Goal: Feedback & Contribution: Leave review/rating

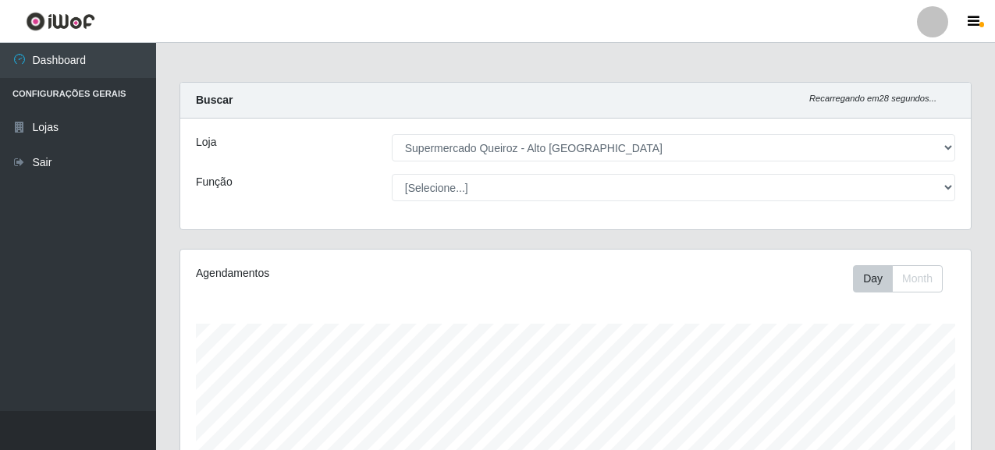
select select "496"
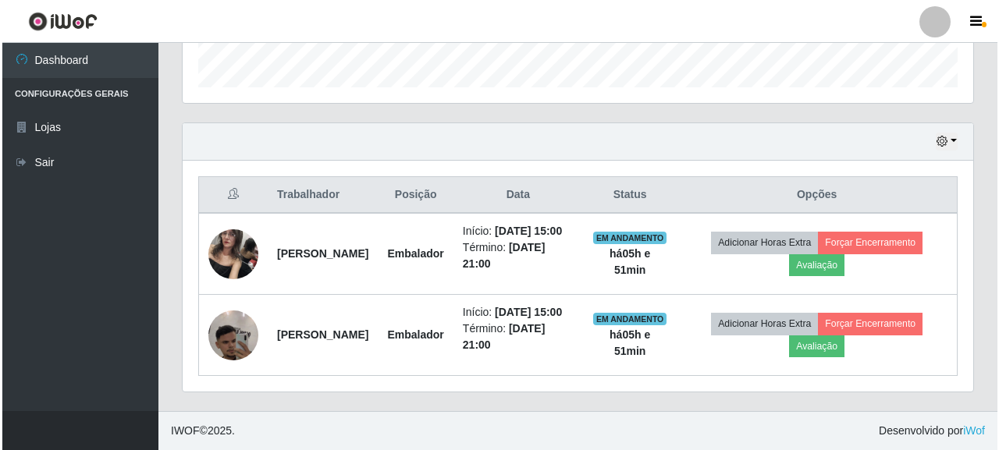
scroll to position [324, 790]
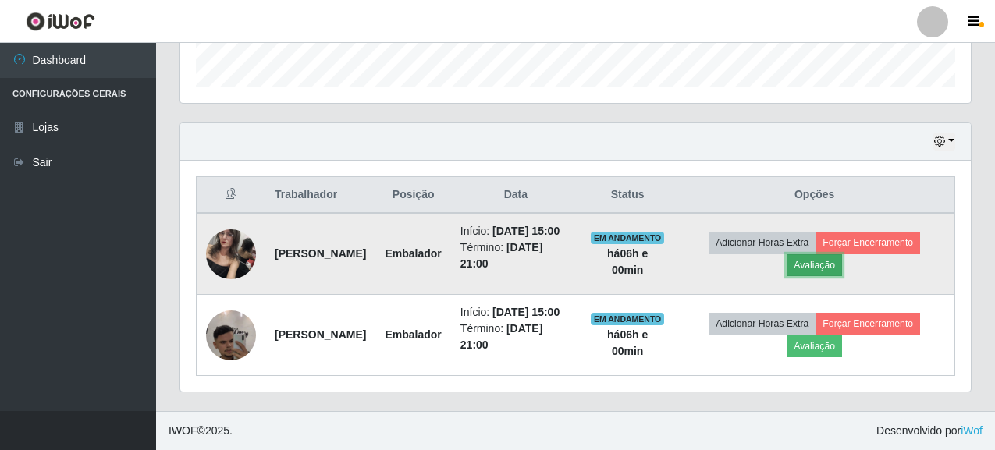
click at [828, 254] on button "Avaliação" at bounding box center [813, 265] width 55 height 22
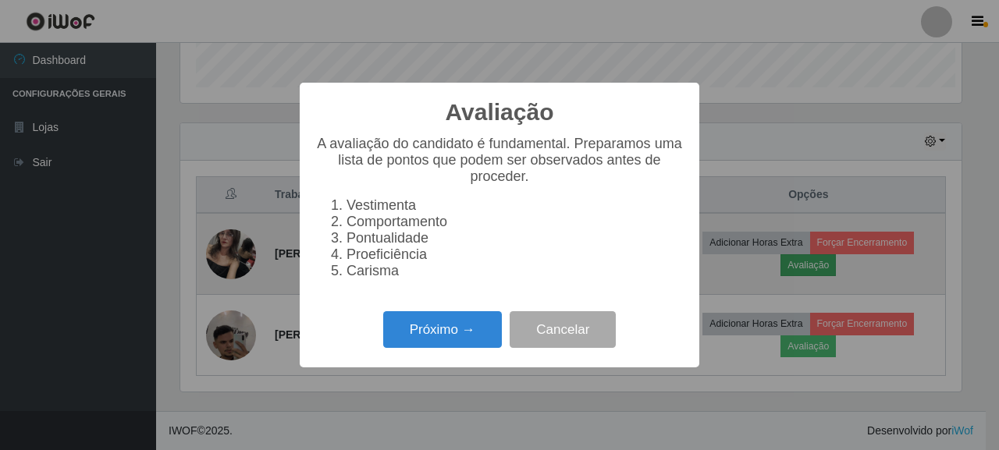
scroll to position [324, 781]
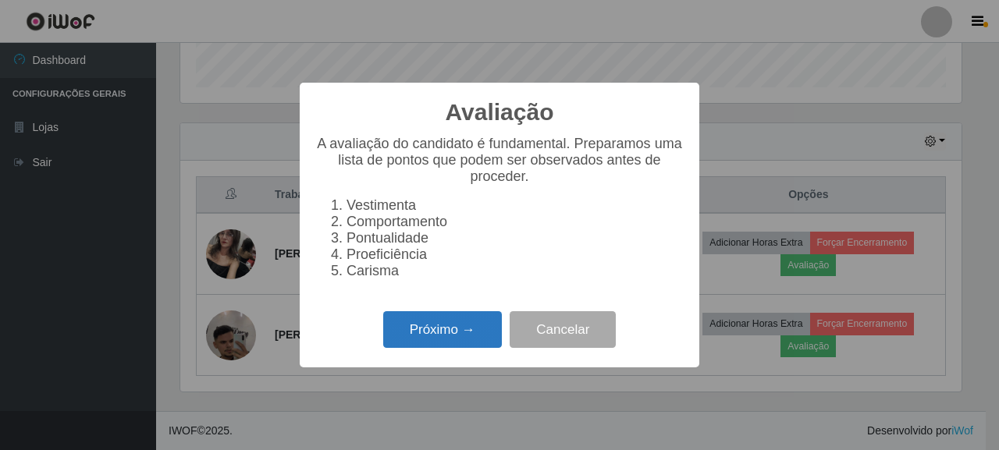
click at [451, 338] on button "Próximo →" at bounding box center [442, 329] width 119 height 37
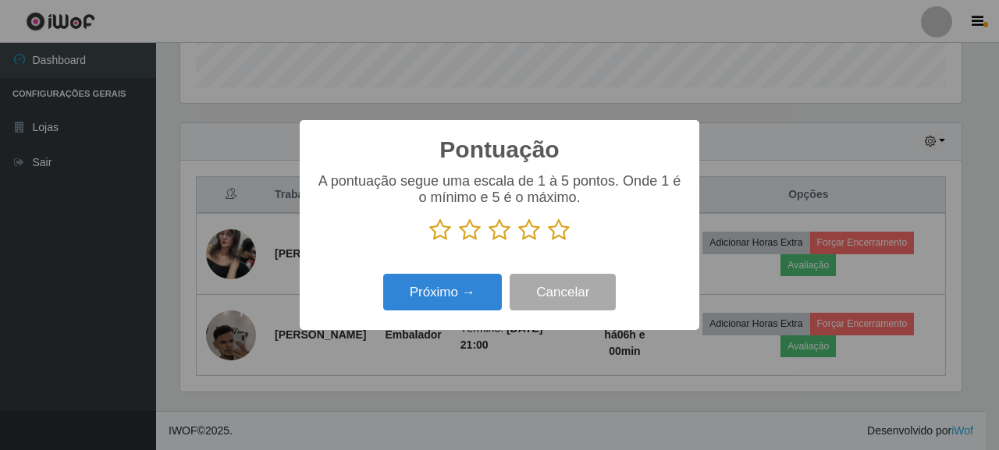
click at [558, 233] on icon at bounding box center [559, 229] width 22 height 23
click at [548, 242] on input "radio" at bounding box center [548, 242] width 0 height 0
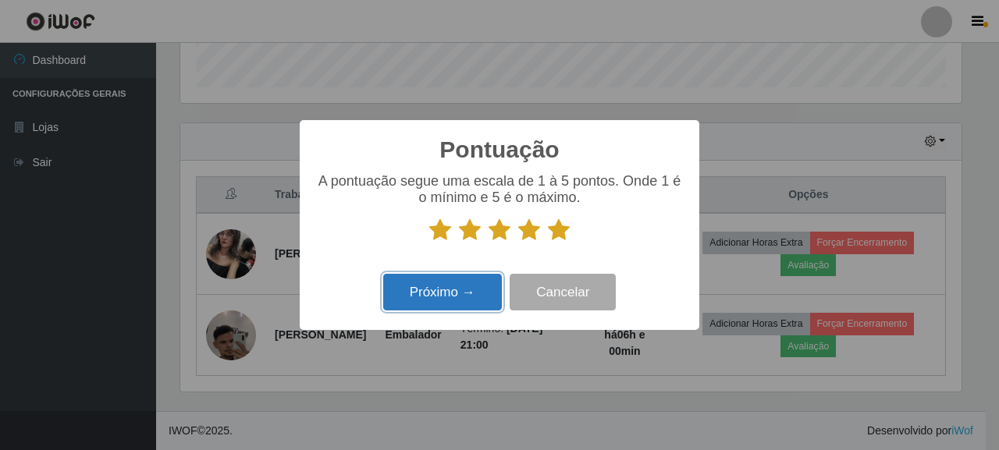
click at [463, 293] on button "Próximo →" at bounding box center [442, 292] width 119 height 37
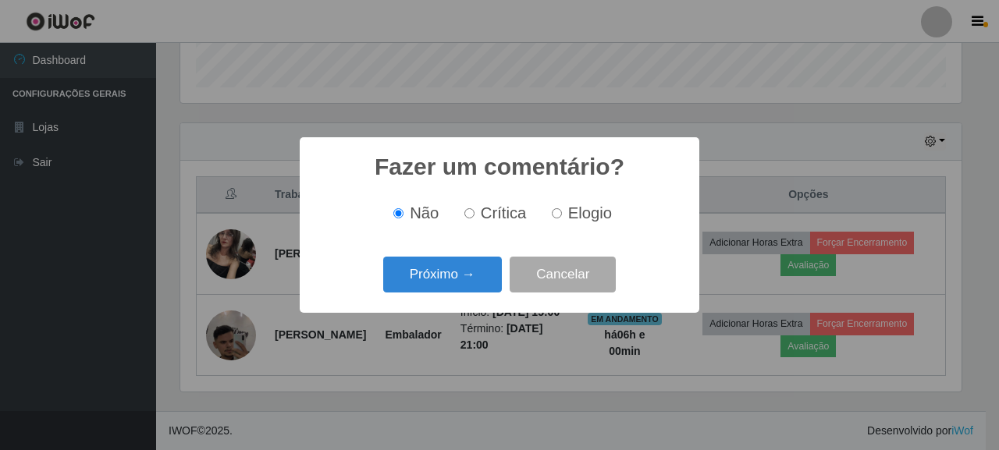
click at [571, 211] on span "Elogio" at bounding box center [590, 212] width 44 height 17
click at [562, 211] on input "Elogio" at bounding box center [557, 213] width 10 height 10
radio input "true"
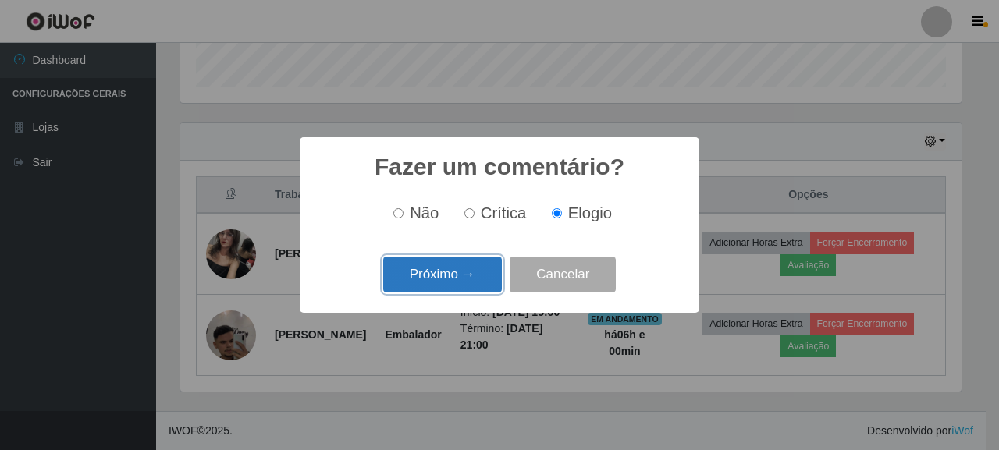
click at [465, 268] on button "Próximo →" at bounding box center [442, 275] width 119 height 37
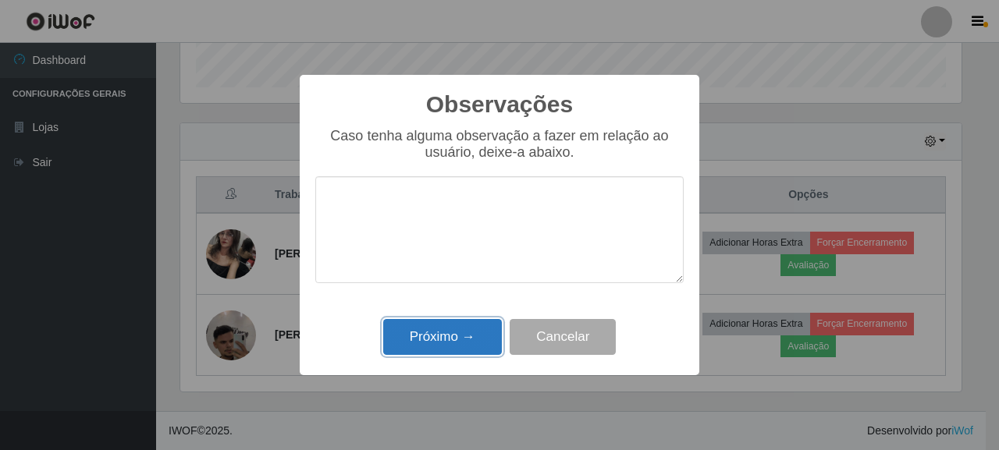
click at [460, 340] on button "Próximo →" at bounding box center [442, 337] width 119 height 37
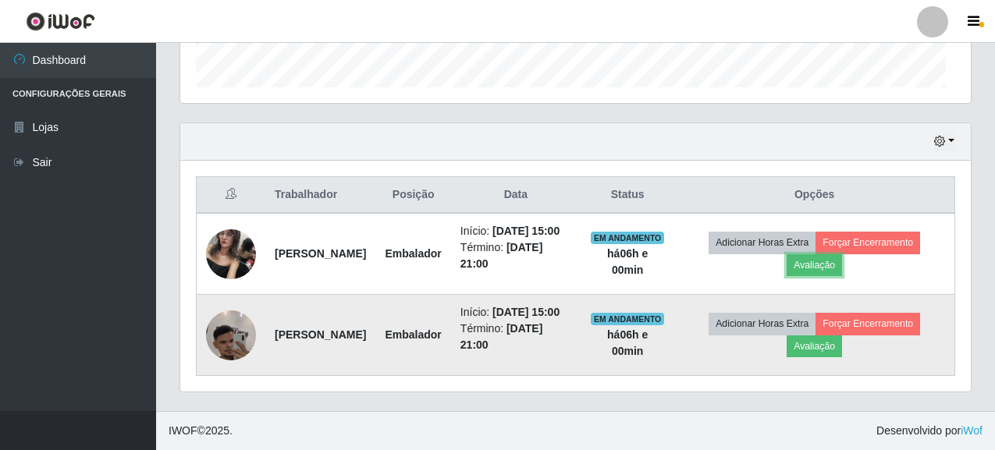
scroll to position [324, 790]
click at [827, 336] on button "Avaliação" at bounding box center [813, 346] width 55 height 22
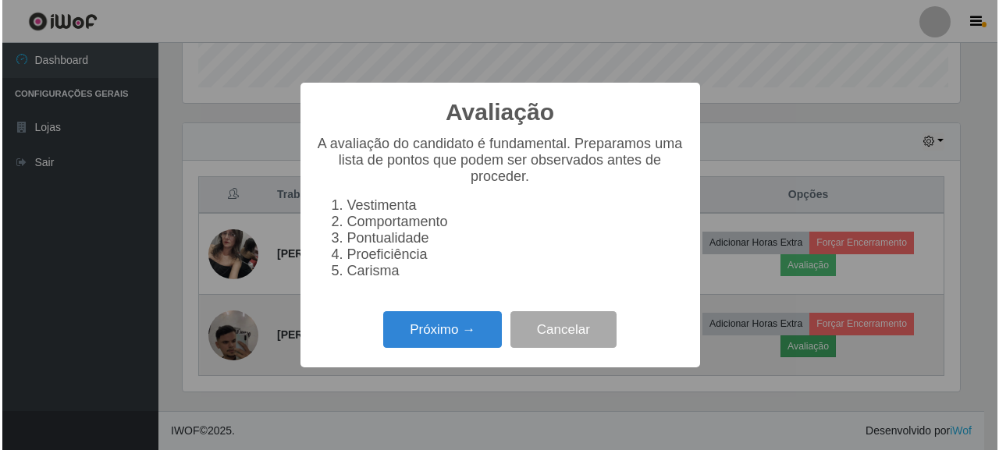
scroll to position [324, 781]
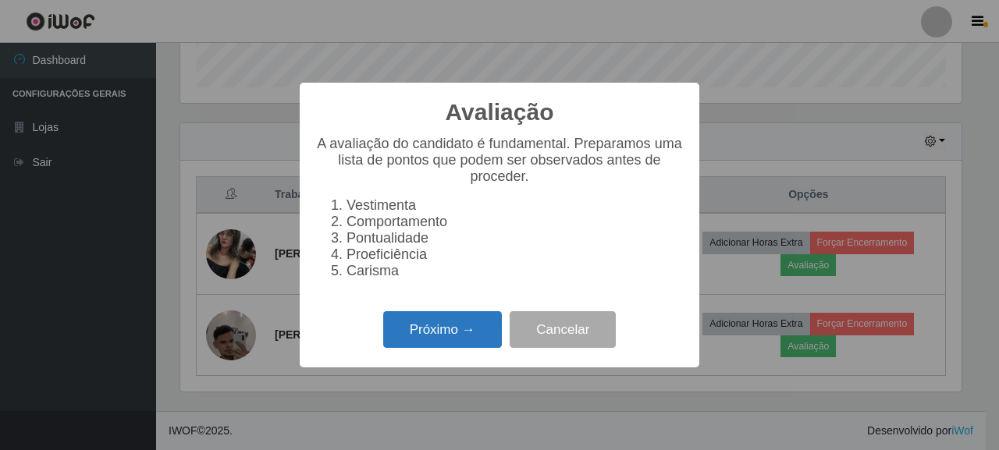
click at [462, 334] on button "Próximo →" at bounding box center [442, 329] width 119 height 37
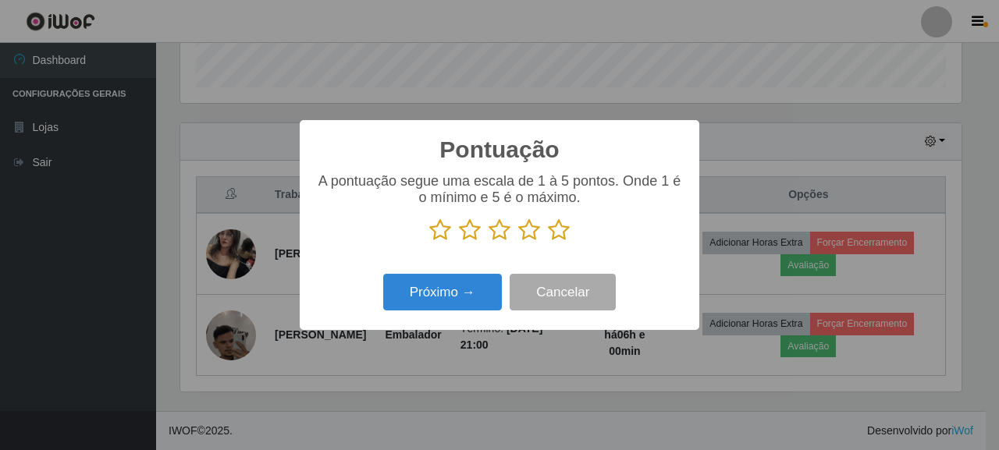
click at [556, 229] on icon at bounding box center [559, 229] width 22 height 23
click at [548, 242] on input "radio" at bounding box center [548, 242] width 0 height 0
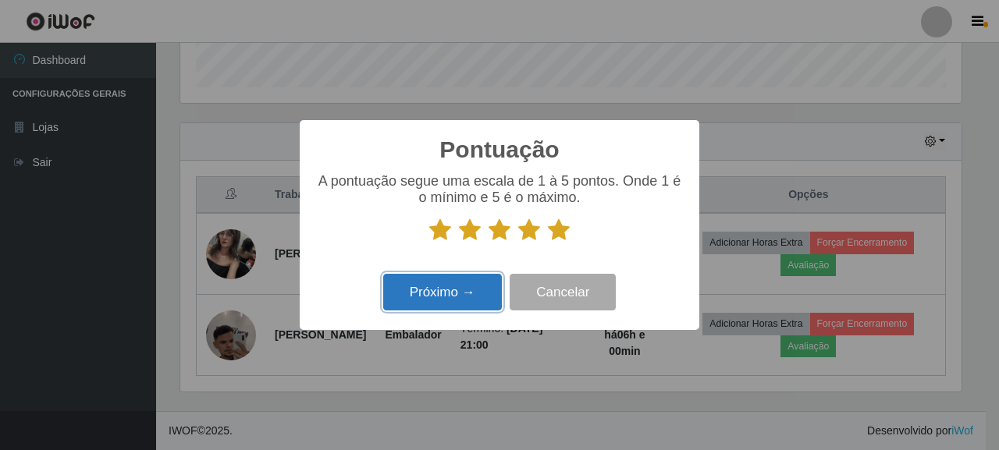
click at [477, 297] on button "Próximo →" at bounding box center [442, 292] width 119 height 37
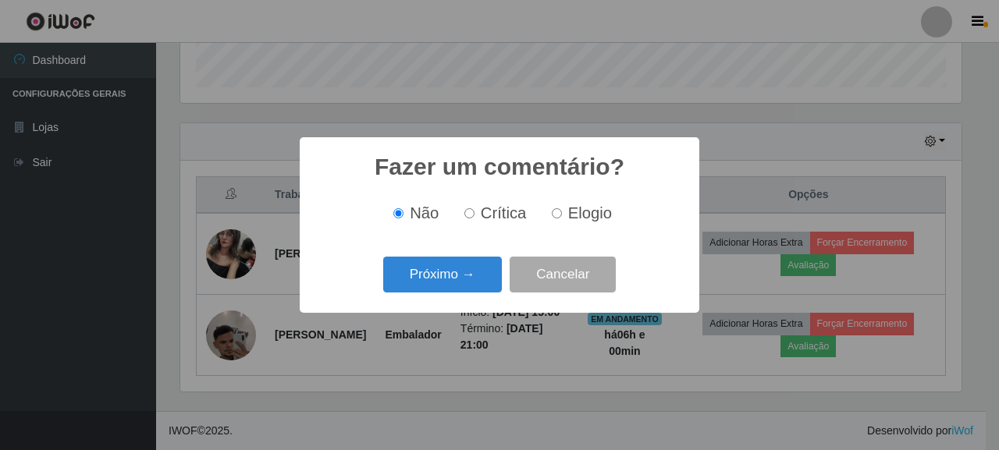
click at [555, 213] on input "Elogio" at bounding box center [557, 213] width 10 height 10
radio input "true"
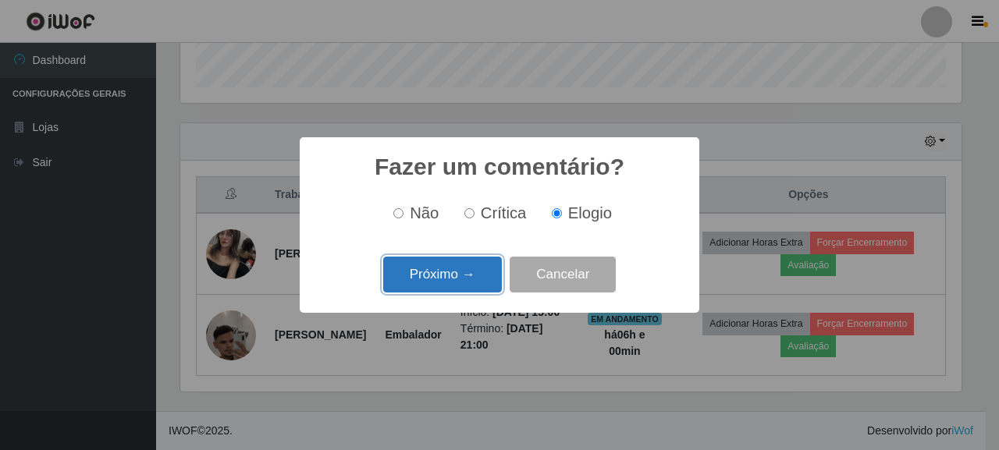
click at [484, 276] on button "Próximo →" at bounding box center [442, 275] width 119 height 37
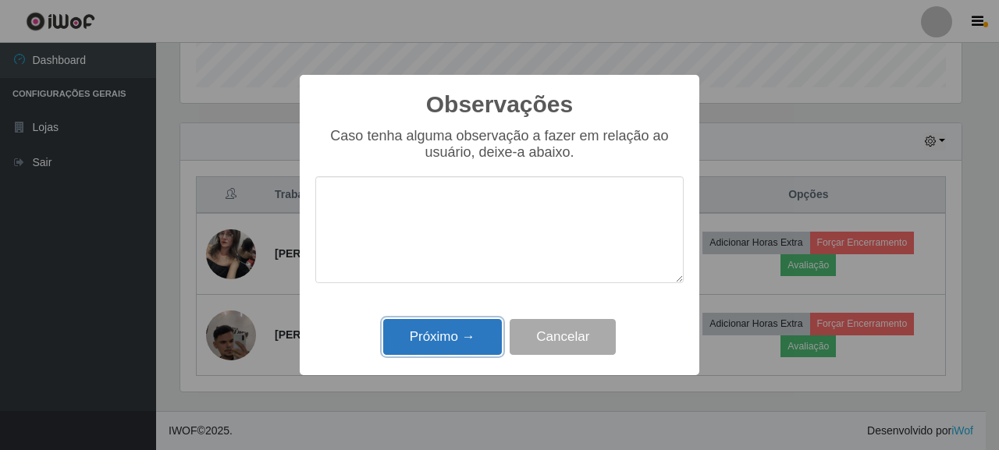
click at [477, 341] on button "Próximo →" at bounding box center [442, 337] width 119 height 37
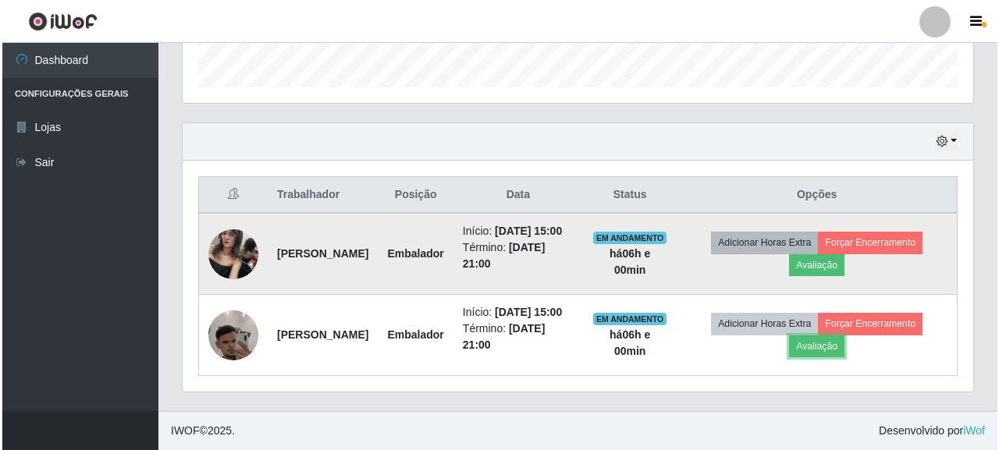
scroll to position [324, 790]
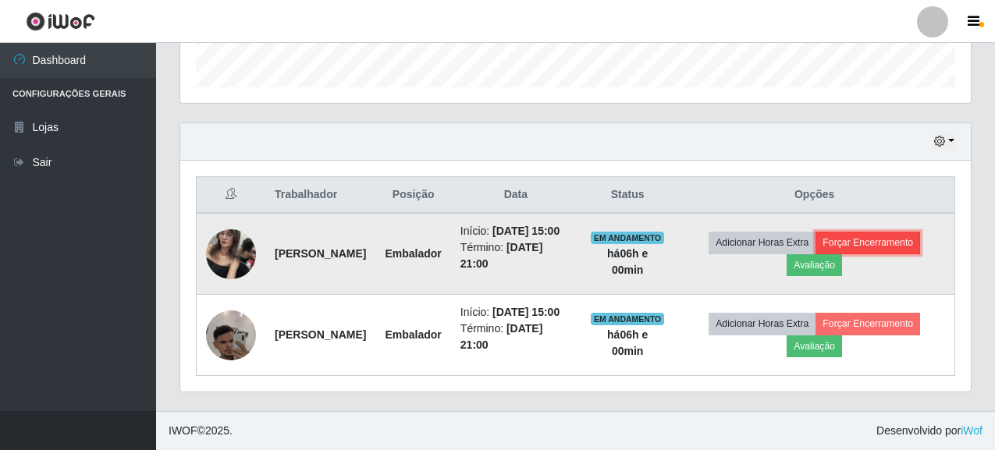
click at [871, 232] on button "Forçar Encerramento" at bounding box center [867, 243] width 105 height 22
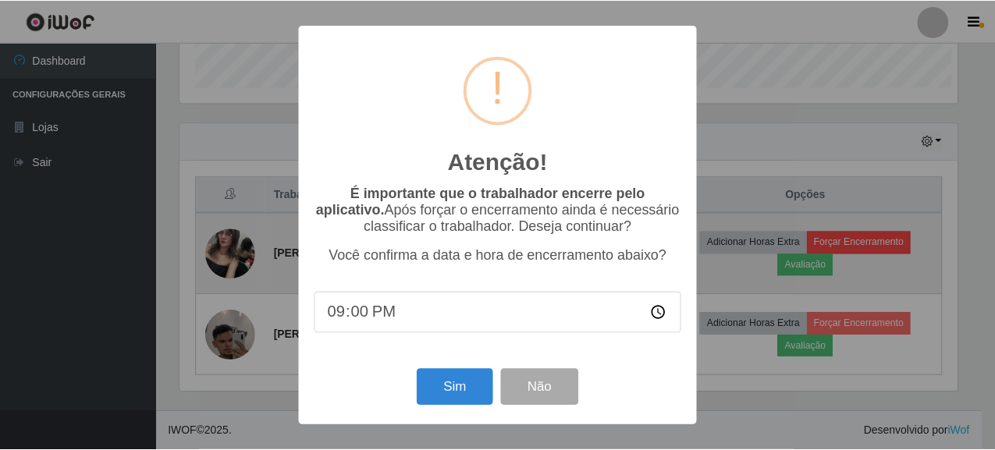
scroll to position [324, 781]
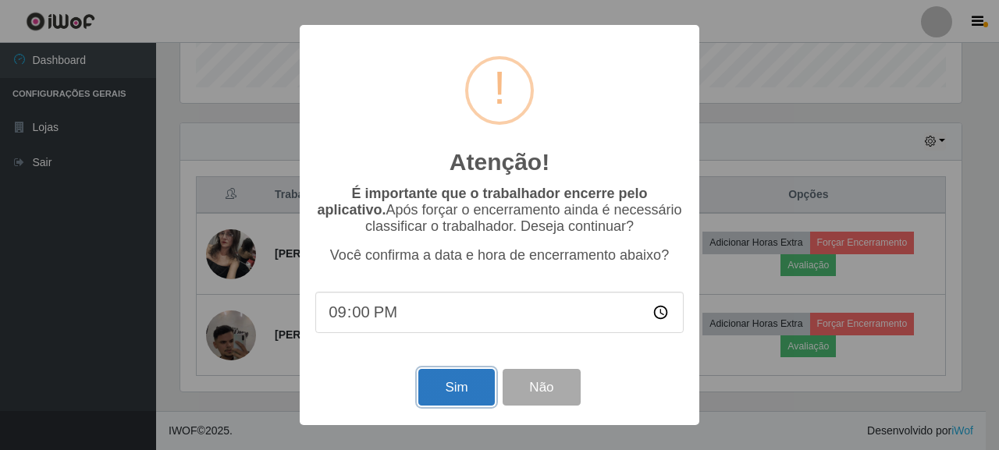
click at [481, 393] on button "Sim" at bounding box center [456, 387] width 76 height 37
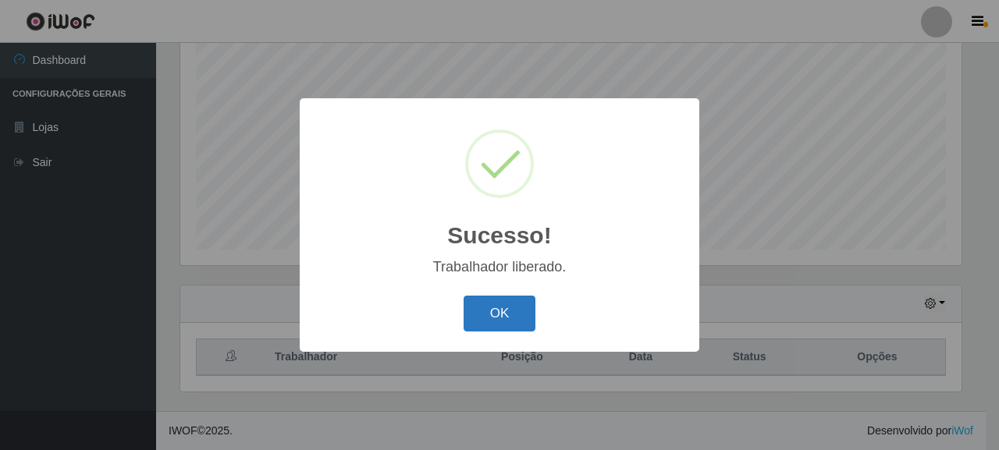
click at [511, 310] on button "OK" at bounding box center [499, 314] width 73 height 37
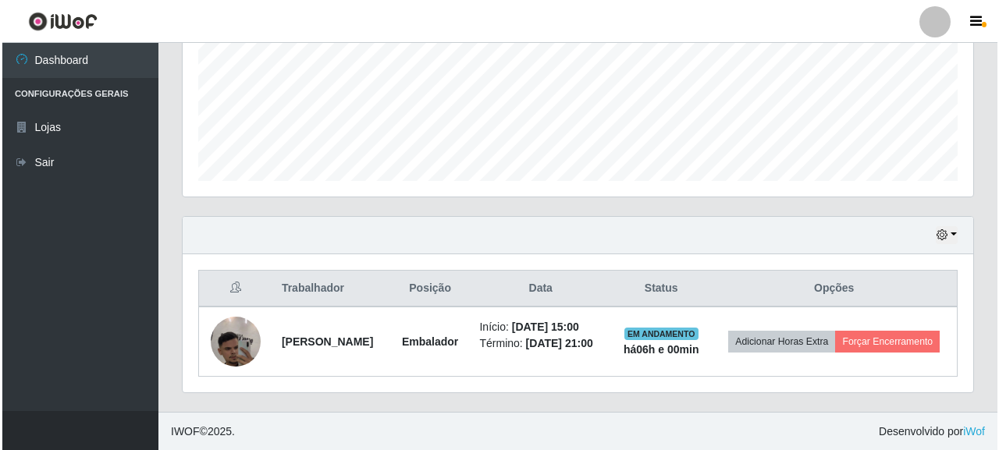
scroll to position [386, 0]
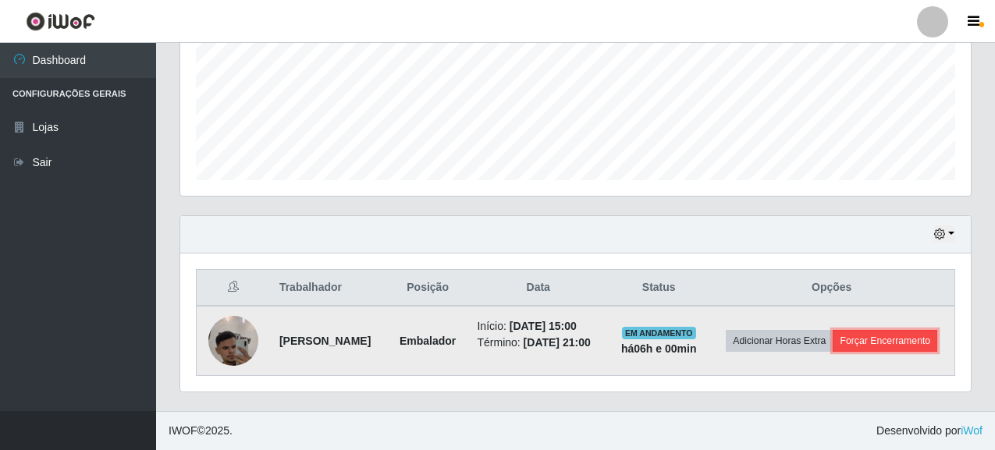
click at [865, 352] on button "Forçar Encerramento" at bounding box center [884, 341] width 105 height 22
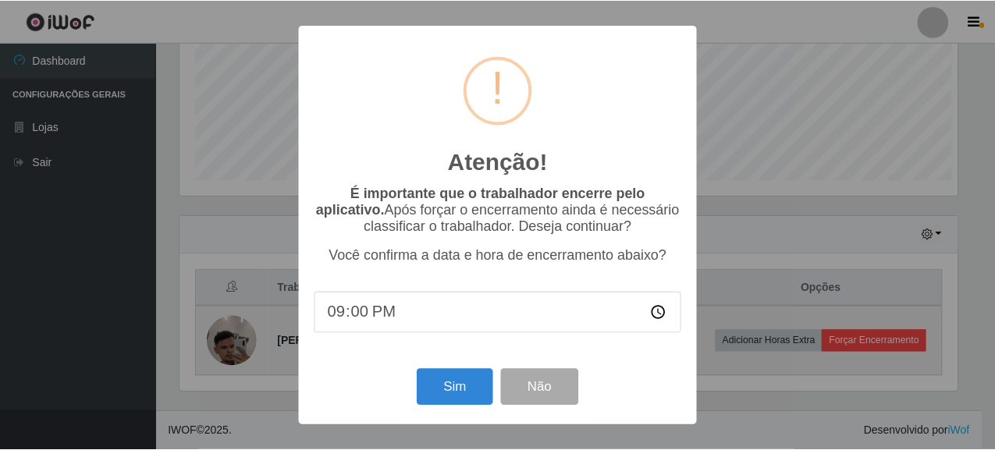
scroll to position [324, 781]
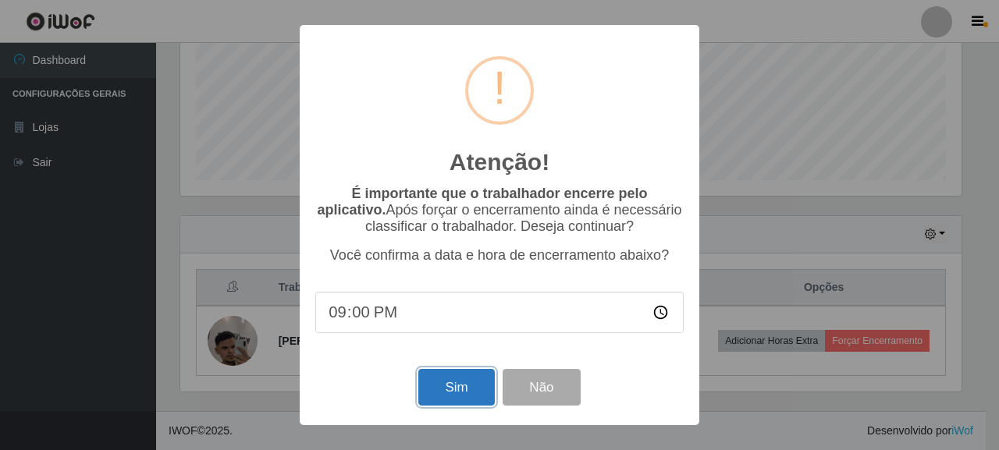
click at [472, 395] on button "Sim" at bounding box center [456, 387] width 76 height 37
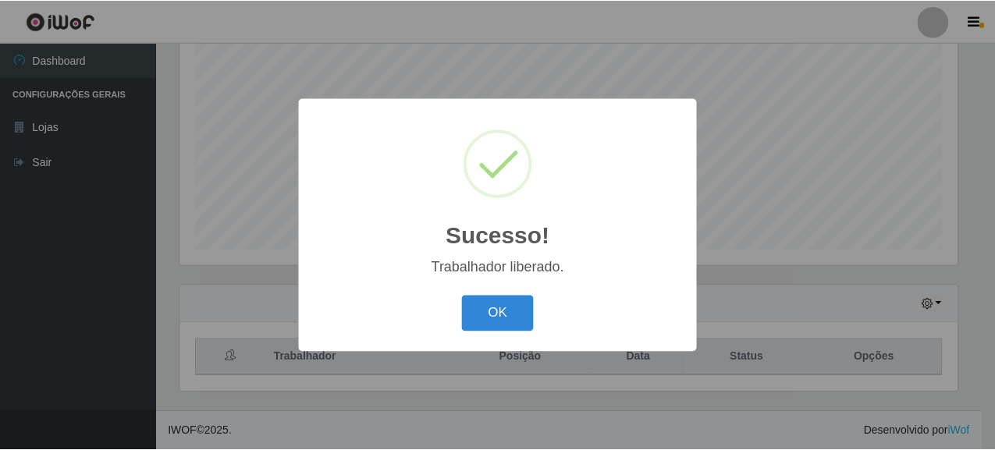
scroll to position [0, 0]
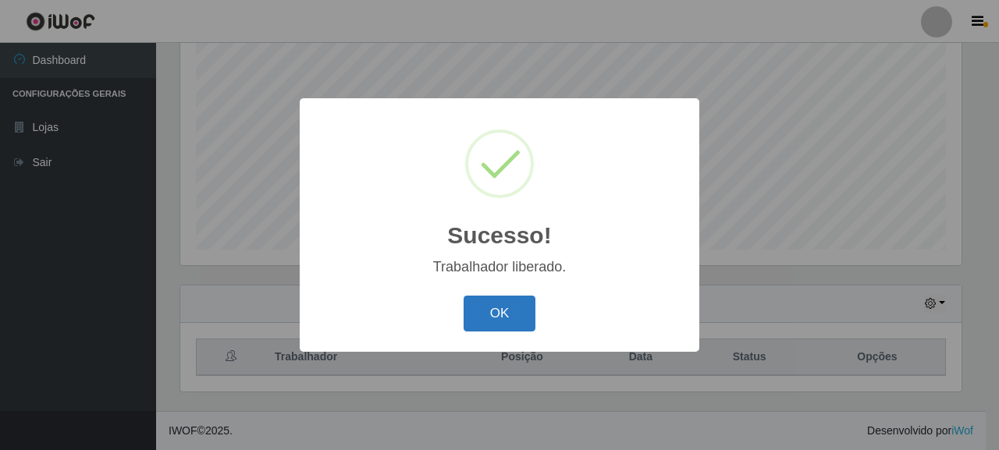
click at [491, 300] on button "OK" at bounding box center [499, 314] width 73 height 37
